Goal: Check status

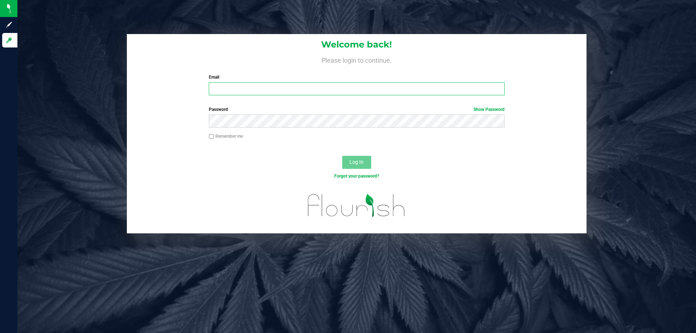
drag, startPoint x: 235, startPoint y: 87, endPoint x: 235, endPoint y: 80, distance: 6.9
click at [235, 87] on input "Email" at bounding box center [356, 88] width 295 height 13
type input "[EMAIL_ADDRESS][DOMAIN_NAME]"
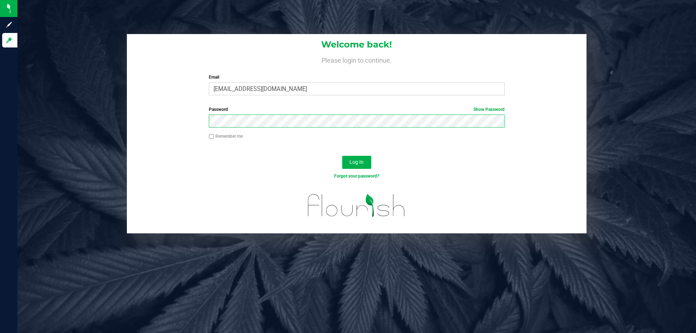
click at [342, 156] on button "Log In" at bounding box center [356, 162] width 29 height 13
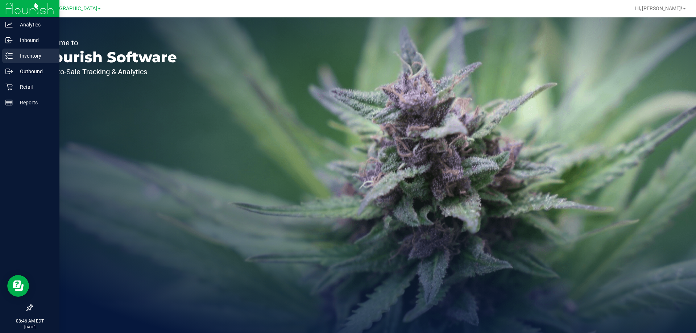
click at [21, 62] on div "Inventory" at bounding box center [30, 56] width 57 height 15
click at [27, 86] on p "Retail" at bounding box center [35, 87] width 44 height 9
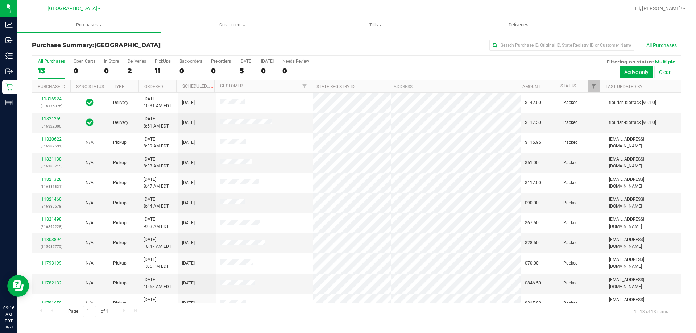
click at [377, 40] on div "All Purchases" at bounding box center [464, 45] width 433 height 12
click at [335, 44] on div "All Purchases" at bounding box center [464, 45] width 433 height 12
click at [365, 44] on div "All Purchases" at bounding box center [464, 45] width 433 height 12
click at [373, 42] on div "All Purchases" at bounding box center [464, 45] width 433 height 12
click at [364, 39] on div "All Purchases" at bounding box center [464, 45] width 433 height 12
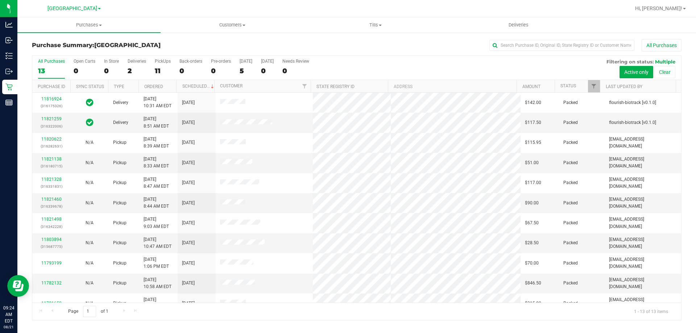
click at [322, 39] on div "All Purchases" at bounding box center [464, 45] width 433 height 12
click at [276, 41] on div "All Purchases" at bounding box center [464, 45] width 433 height 12
click at [314, 37] on div "Purchase Summary: North Port WC All Purchases All Purchases 13 Open Carts 0 In …" at bounding box center [356, 180] width 679 height 296
click at [321, 42] on div "All Purchases" at bounding box center [464, 45] width 433 height 12
